Goal: Transaction & Acquisition: Purchase product/service

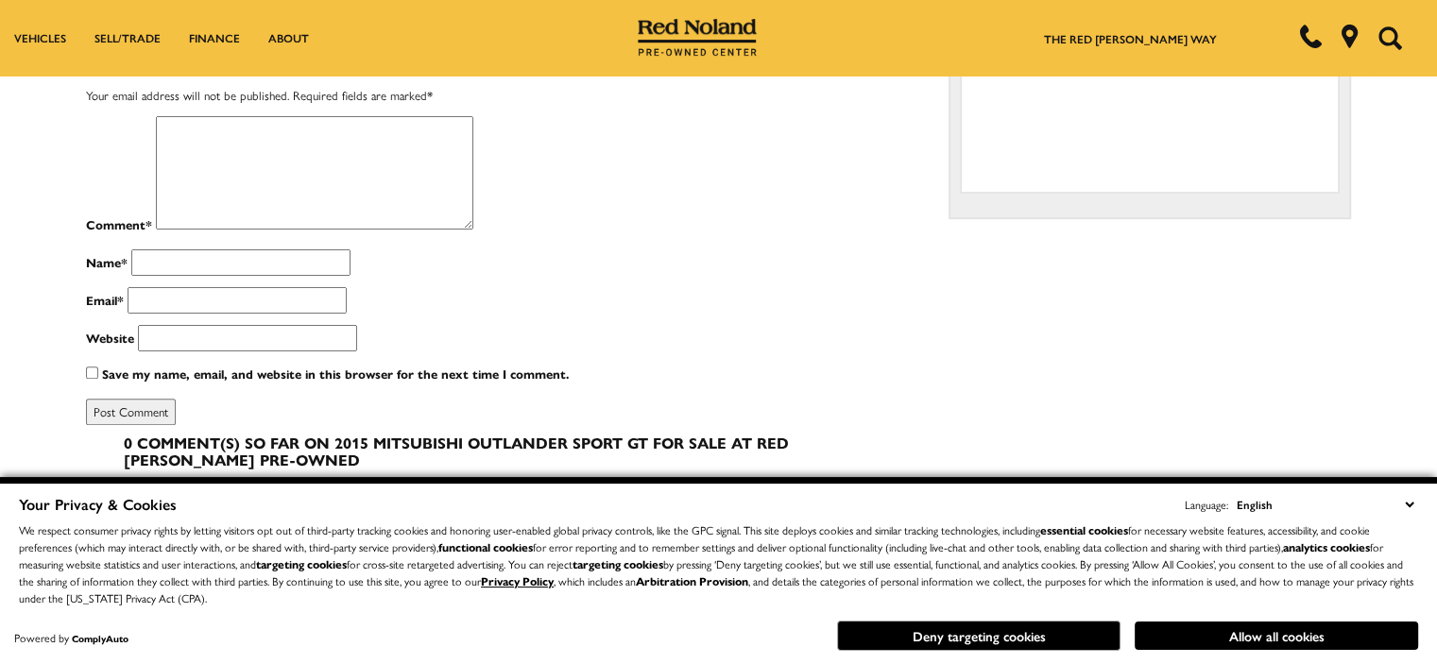
scroll to position [1134, 0]
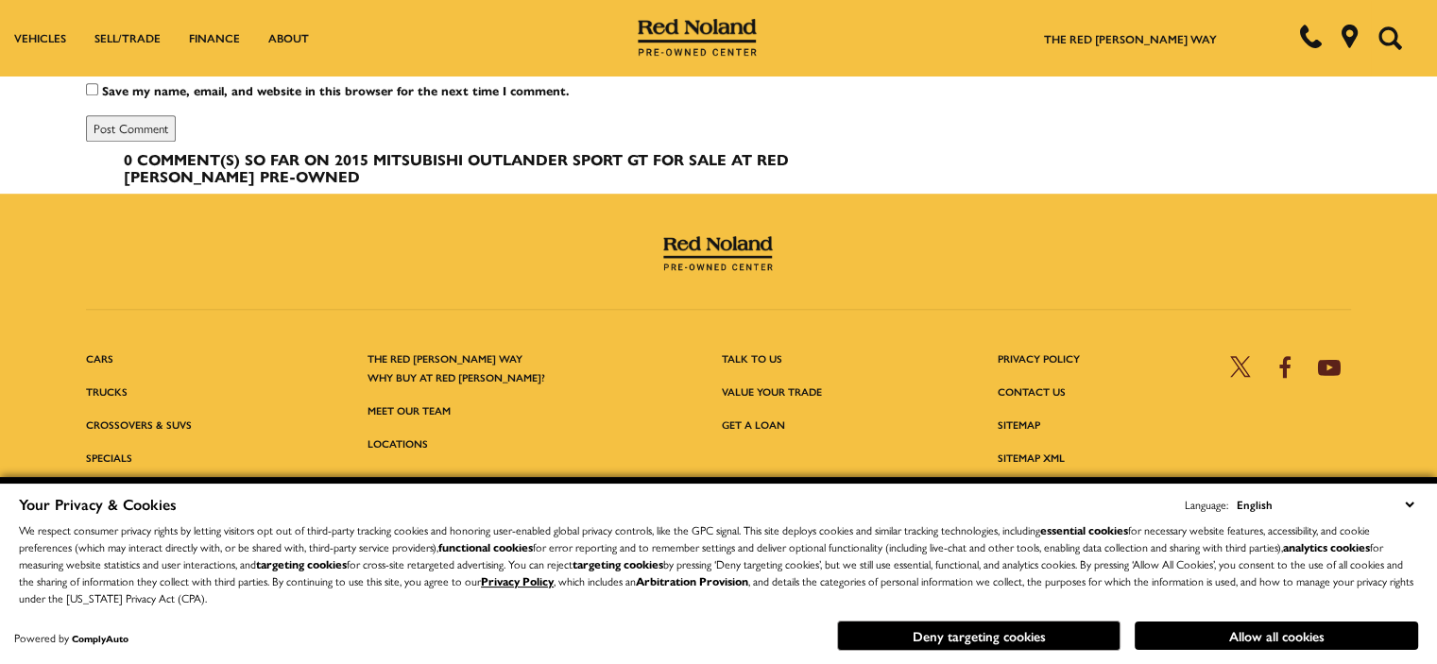
click at [1410, 503] on select "English Spanish / Español English / United Kingdom Korean / 한국어 Vietnamese / Ti…" at bounding box center [1325, 504] width 186 height 21
click at [1408, 503] on select "English Spanish / Español English / United Kingdom Korean / 한국어 Vietnamese / Ti…" at bounding box center [1325, 504] width 186 height 21
click at [1107, 511] on div "Your Privacy & Cookies Language: English Spanish / Español English / United Kin…" at bounding box center [718, 504] width 1399 height 22
click at [1230, 637] on button "Allow all cookies" at bounding box center [1276, 636] width 283 height 28
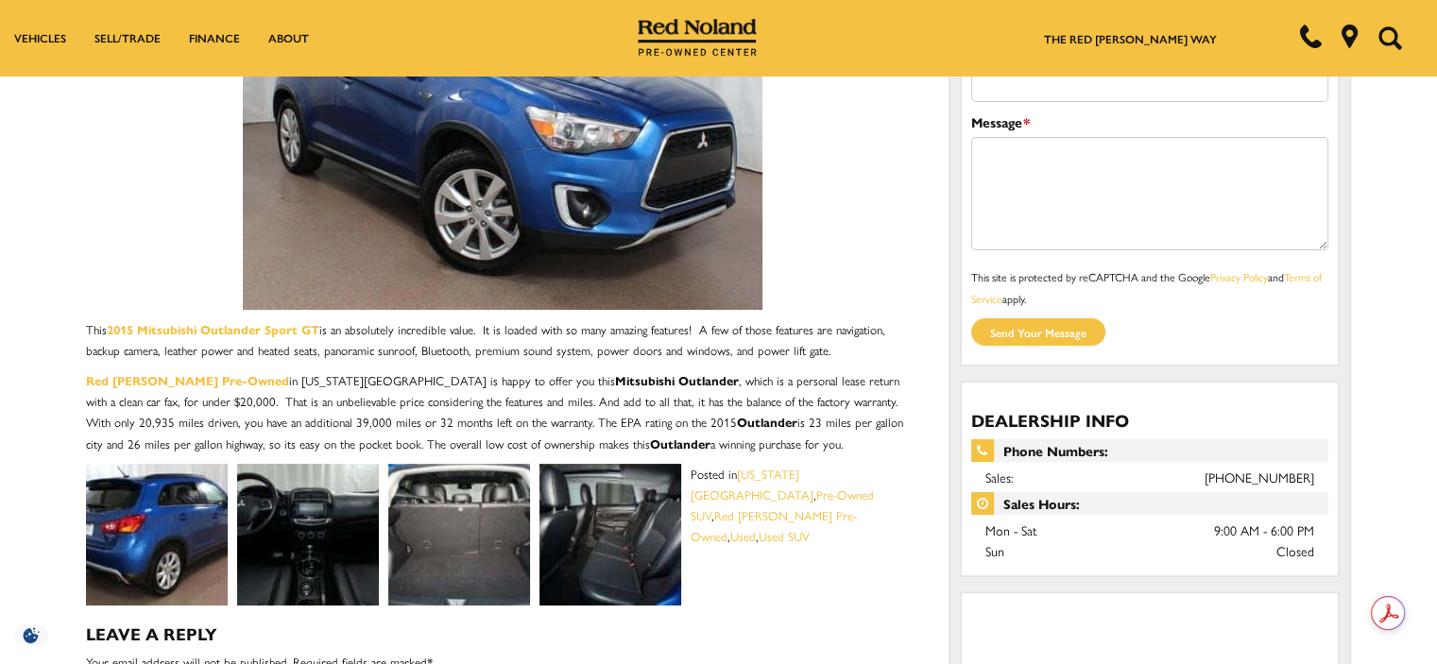
scroll to position [0, 0]
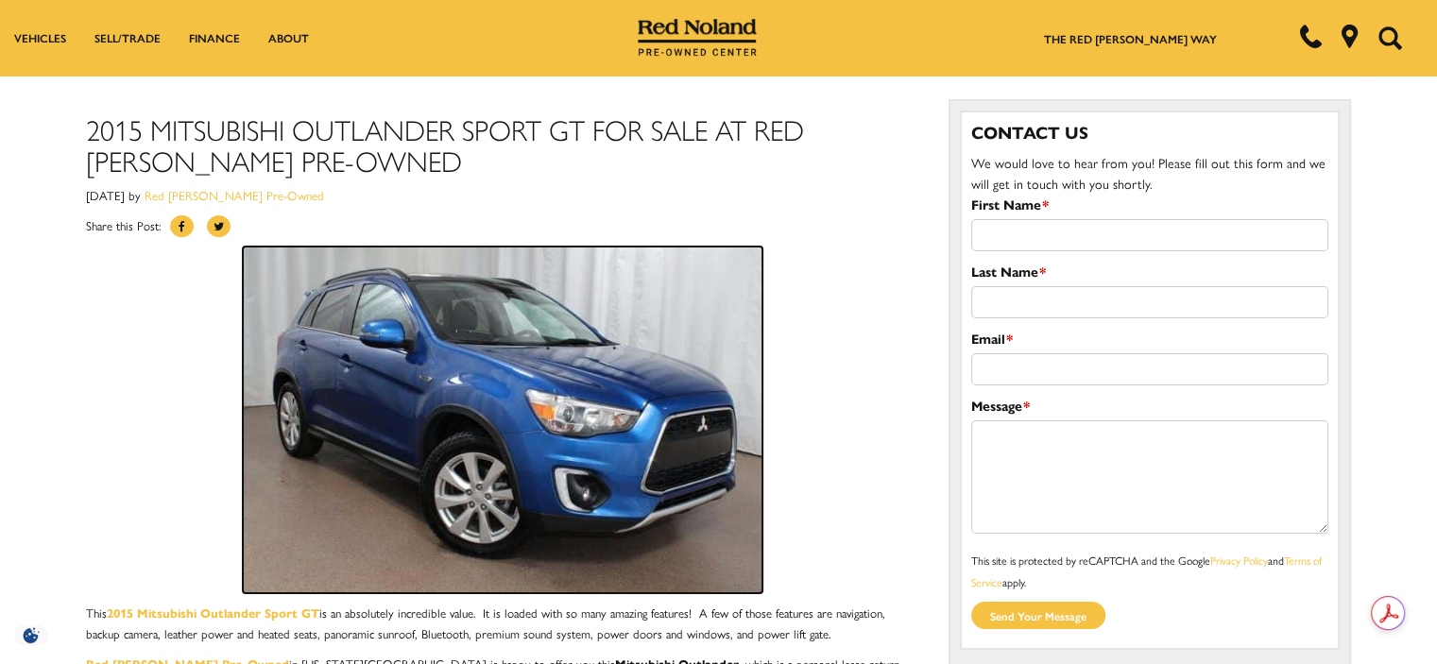
click at [659, 441] on img at bounding box center [503, 420] width 520 height 347
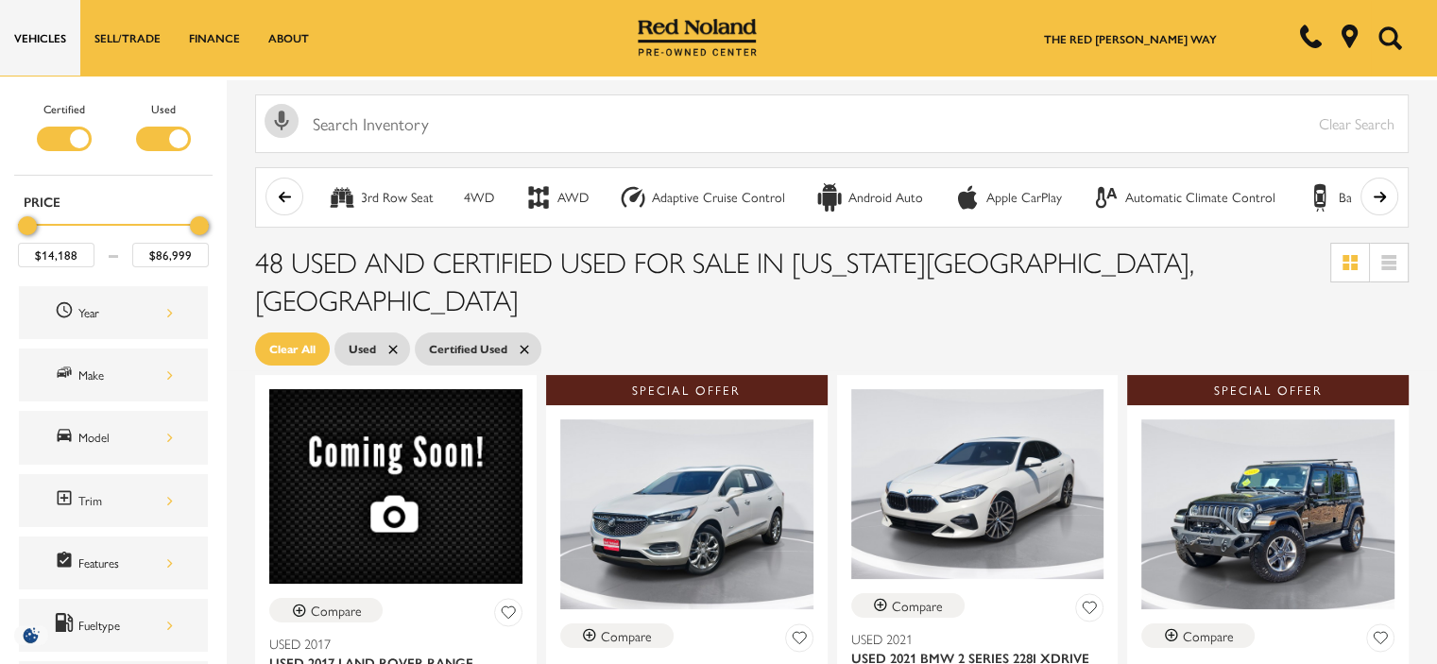
scroll to position [283, 0]
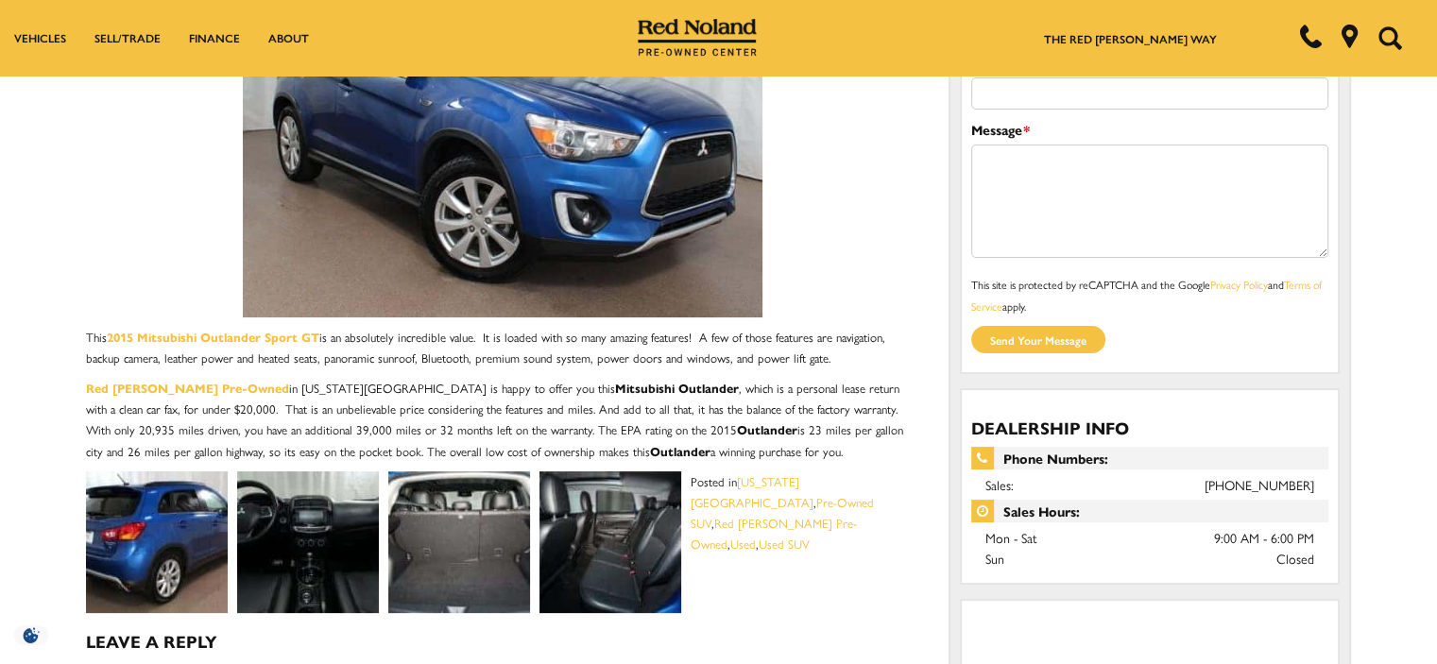
scroll to position [378, 0]
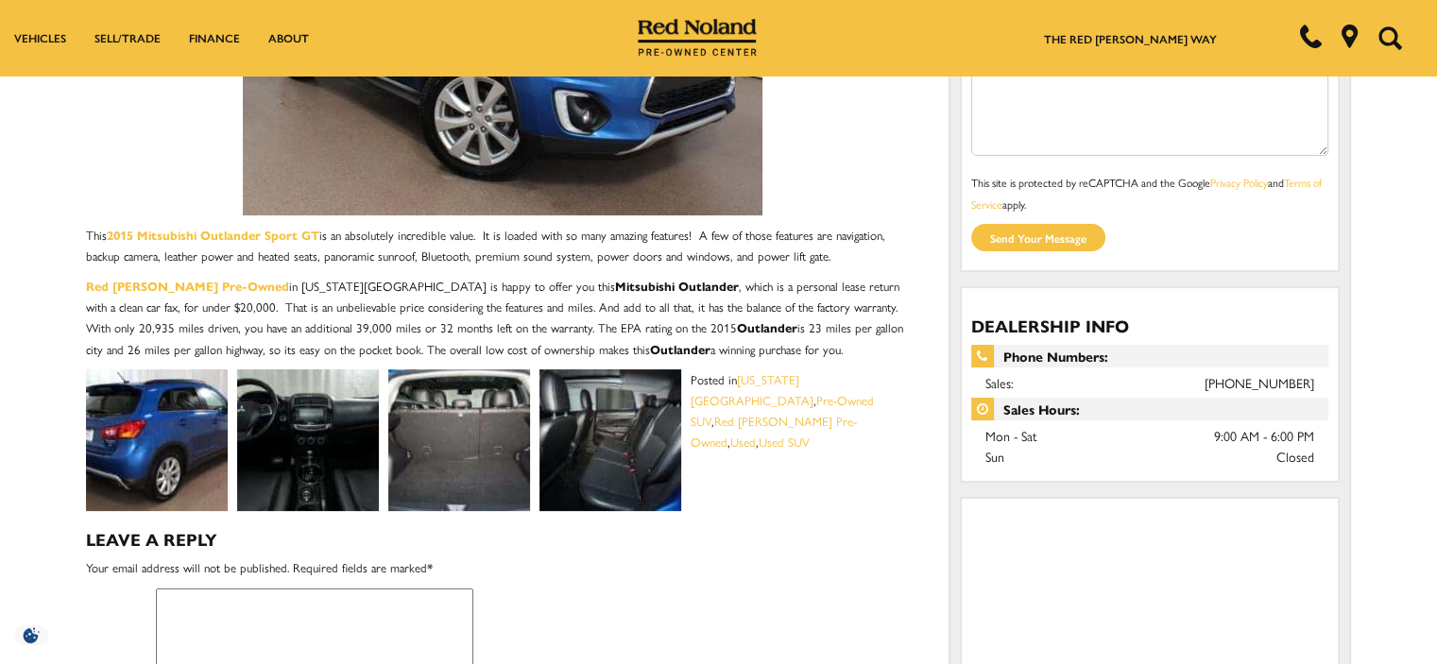
click at [308, 431] on img at bounding box center [308, 440] width 142 height 142
click at [456, 441] on img at bounding box center [459, 440] width 142 height 142
click at [598, 443] on img at bounding box center [610, 440] width 142 height 142
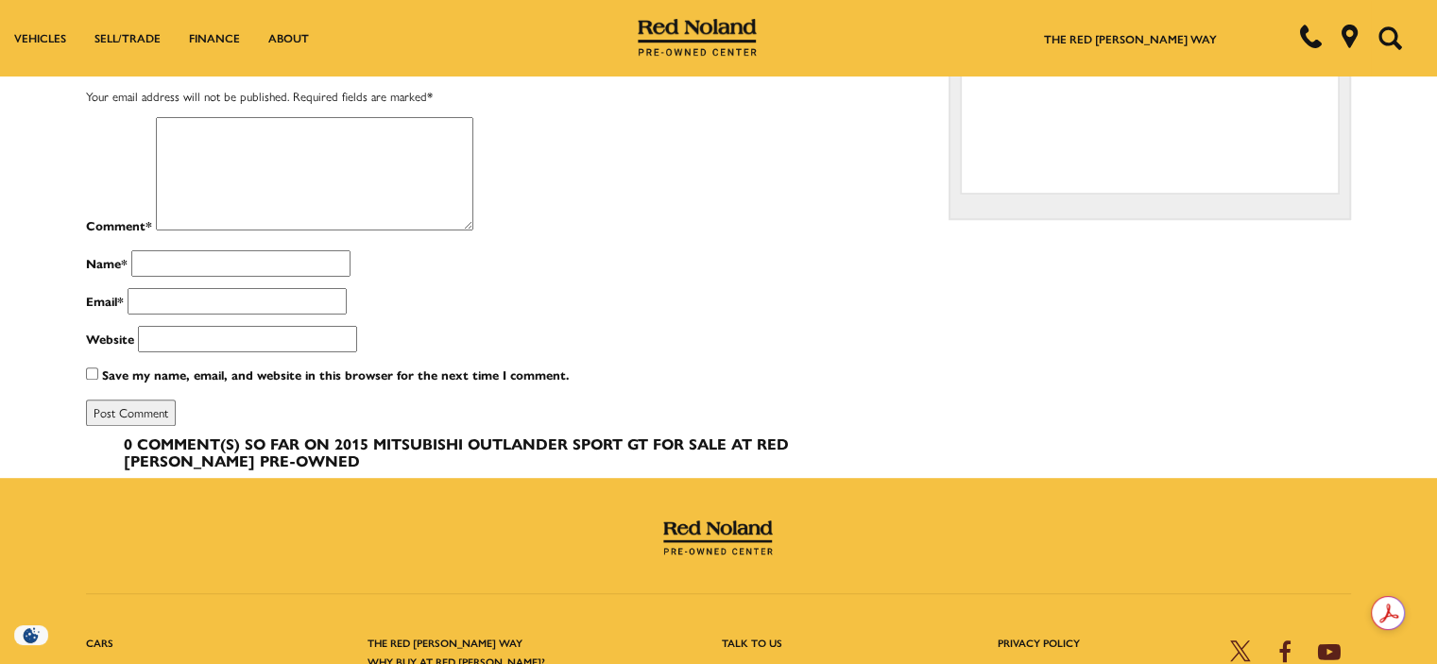
scroll to position [850, 0]
